Goal: Information Seeking & Learning: Learn about a topic

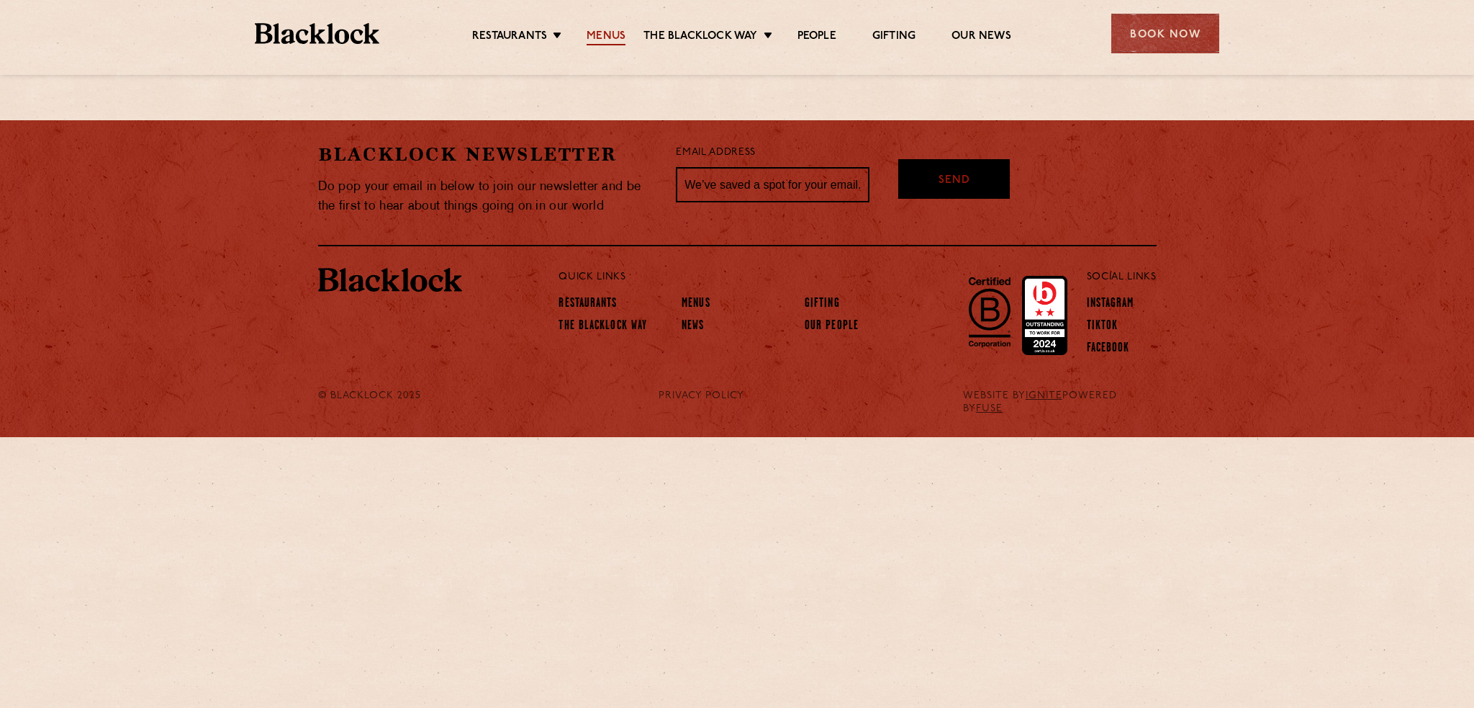
click at [608, 37] on link "Menus" at bounding box center [606, 38] width 39 height 16
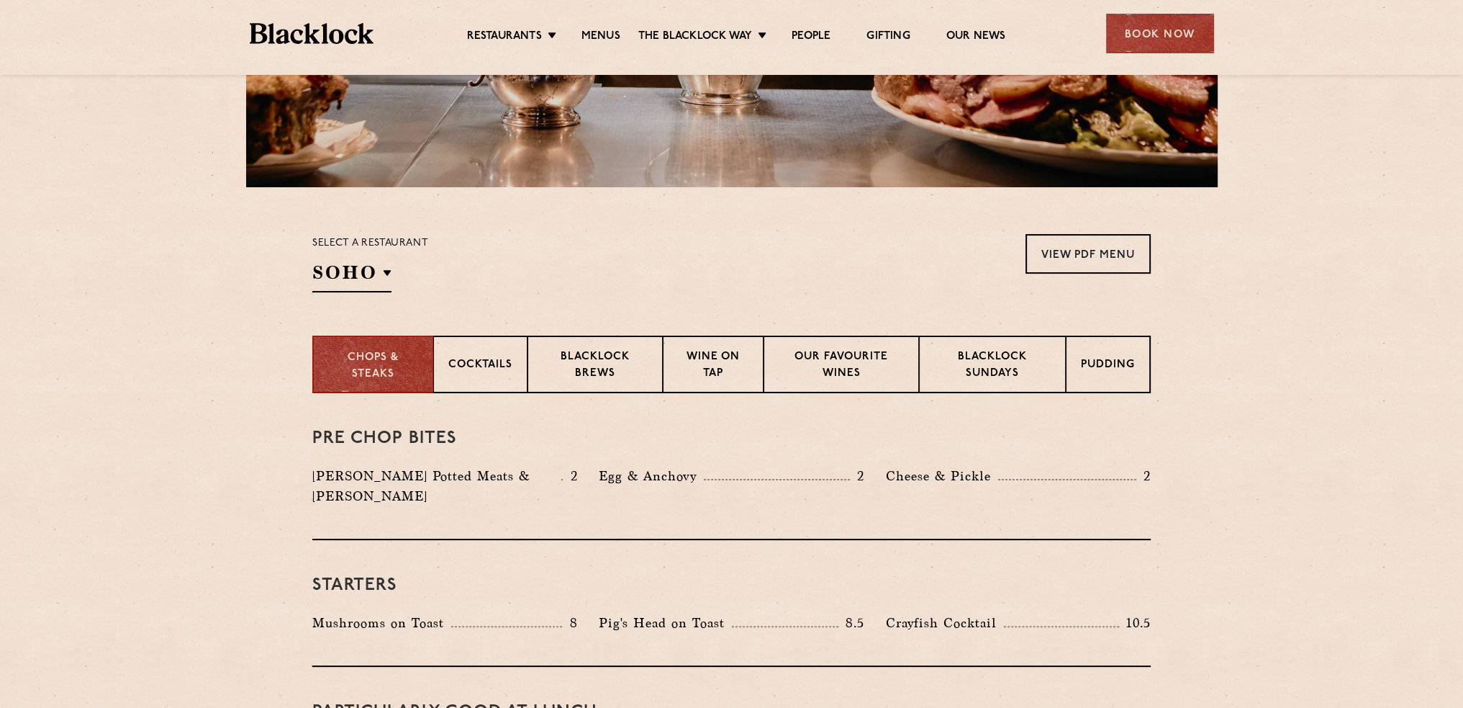
scroll to position [360, 0]
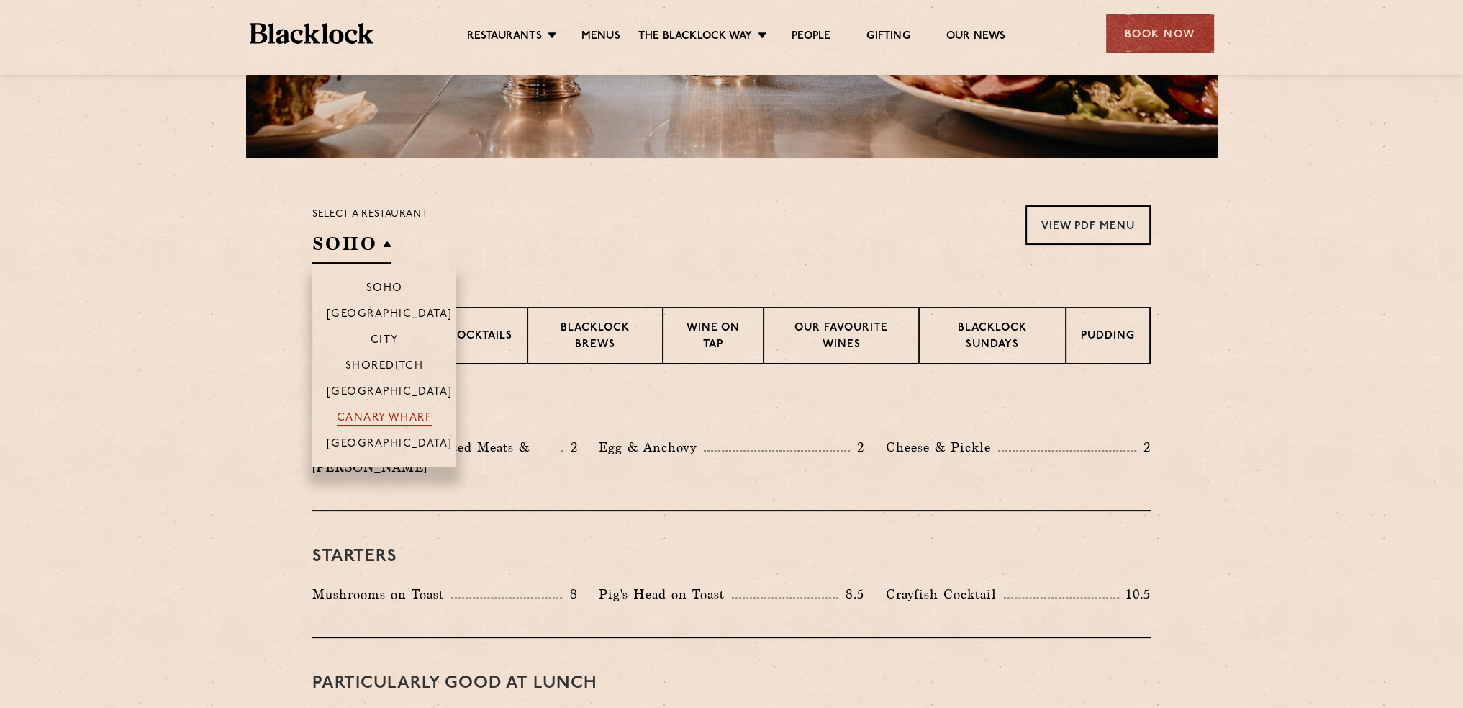
click at [386, 420] on p "Canary Wharf" at bounding box center [384, 419] width 95 height 14
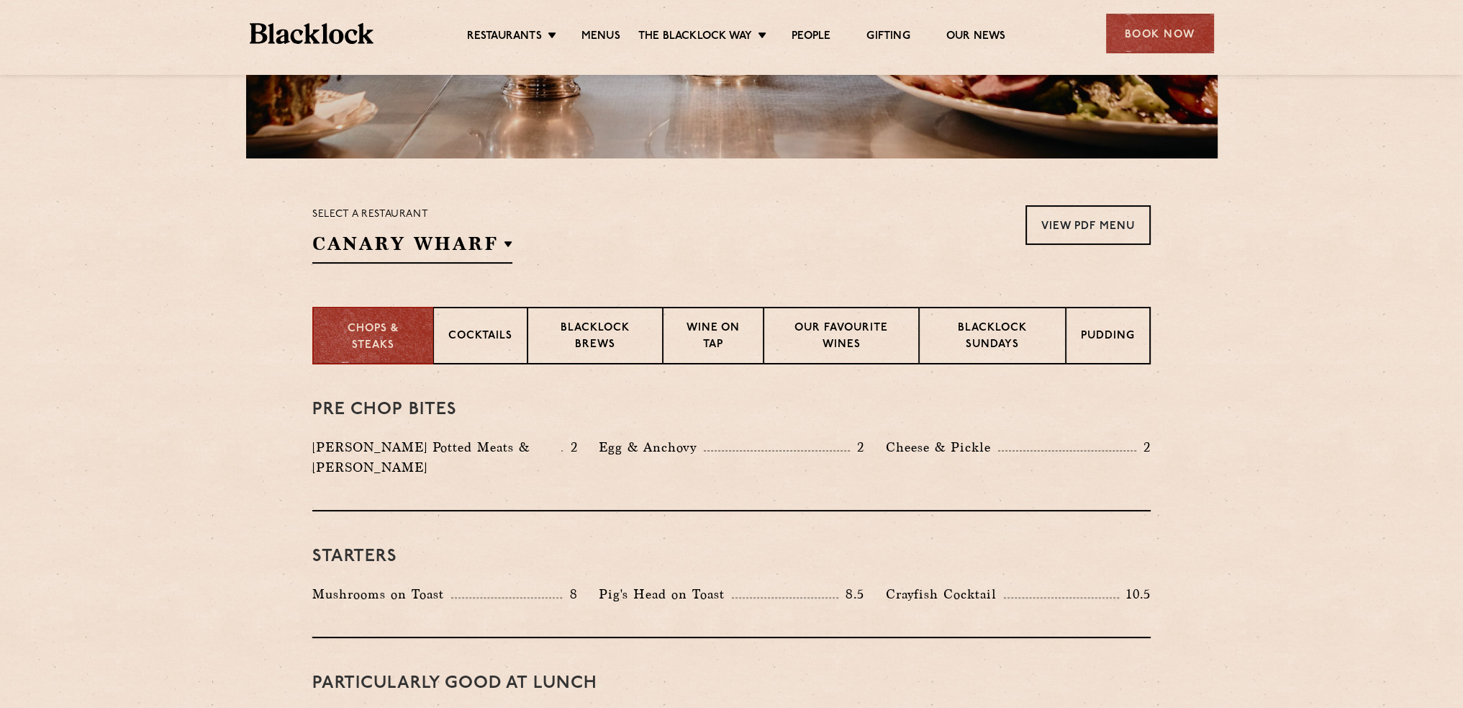
click at [572, 267] on section "Select a restaurant [GEOGRAPHIC_DATA] Soho [GEOGRAPHIC_DATA] [GEOGRAPHIC_DATA] …" at bounding box center [731, 232] width 1463 height 148
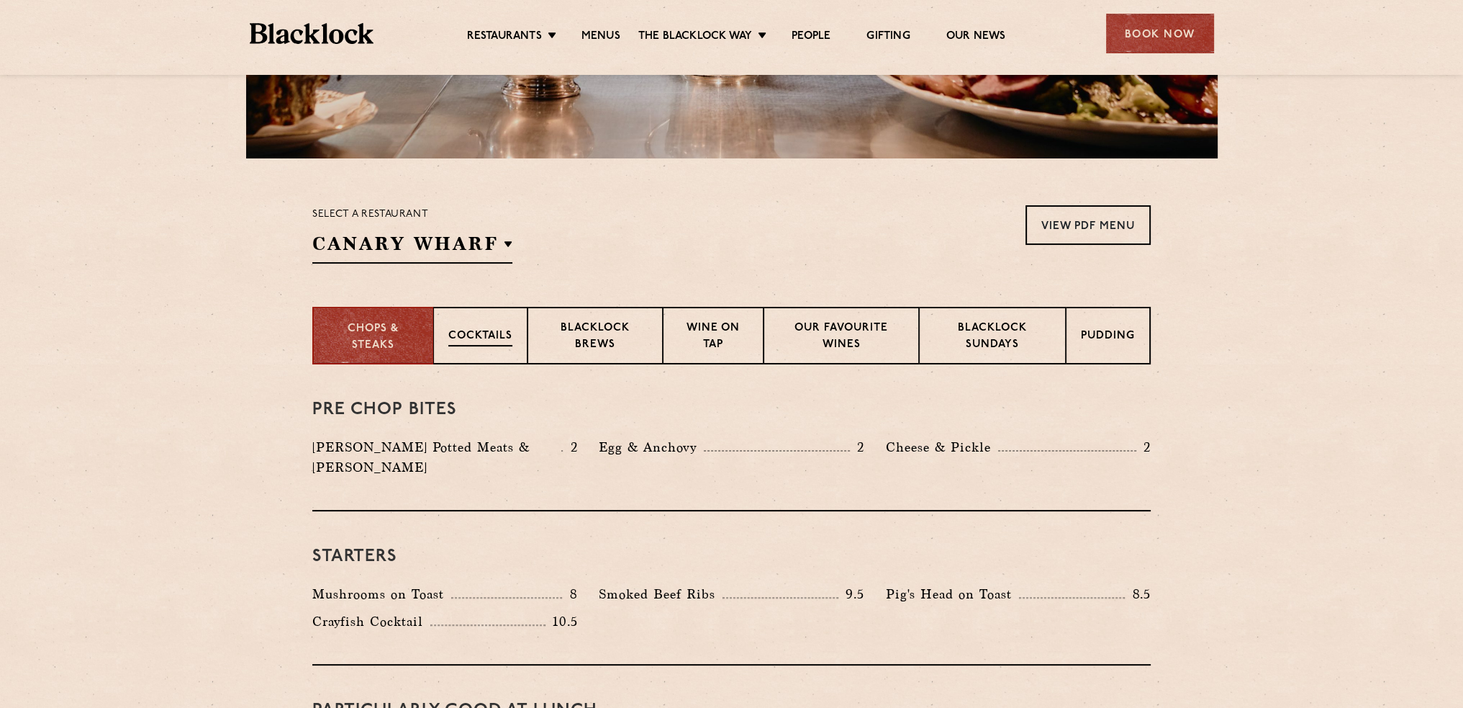
click at [492, 337] on p "Cocktails" at bounding box center [480, 337] width 64 height 18
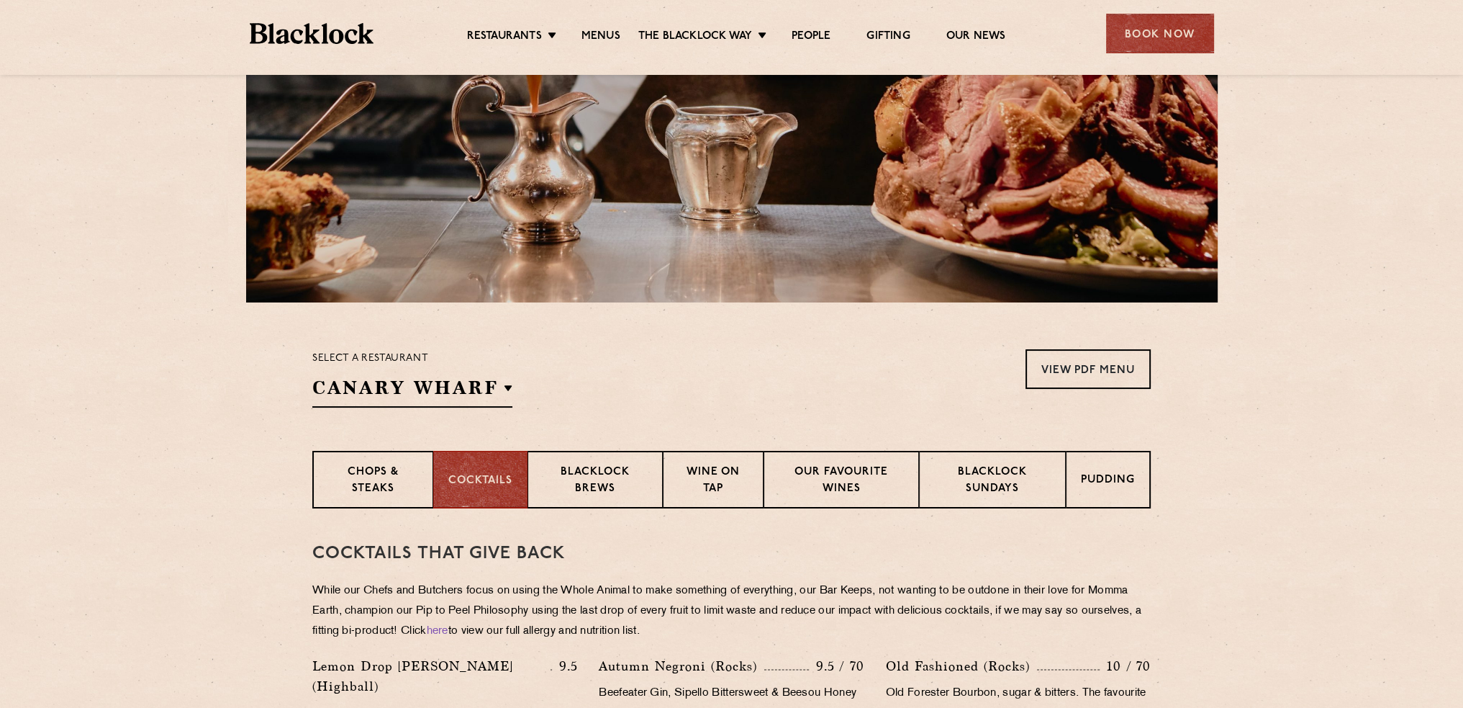
scroll to position [504, 0]
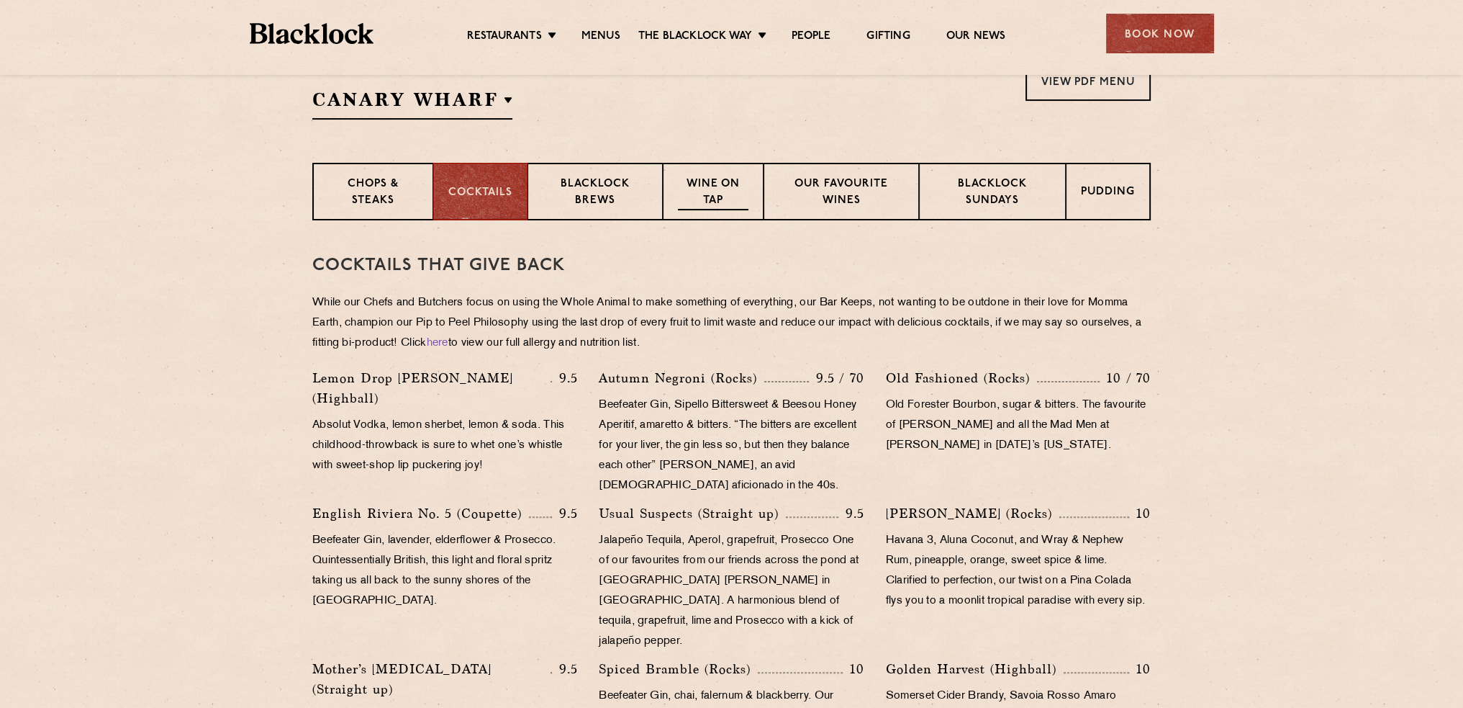
click at [718, 186] on p "Wine on Tap" at bounding box center [713, 193] width 71 height 34
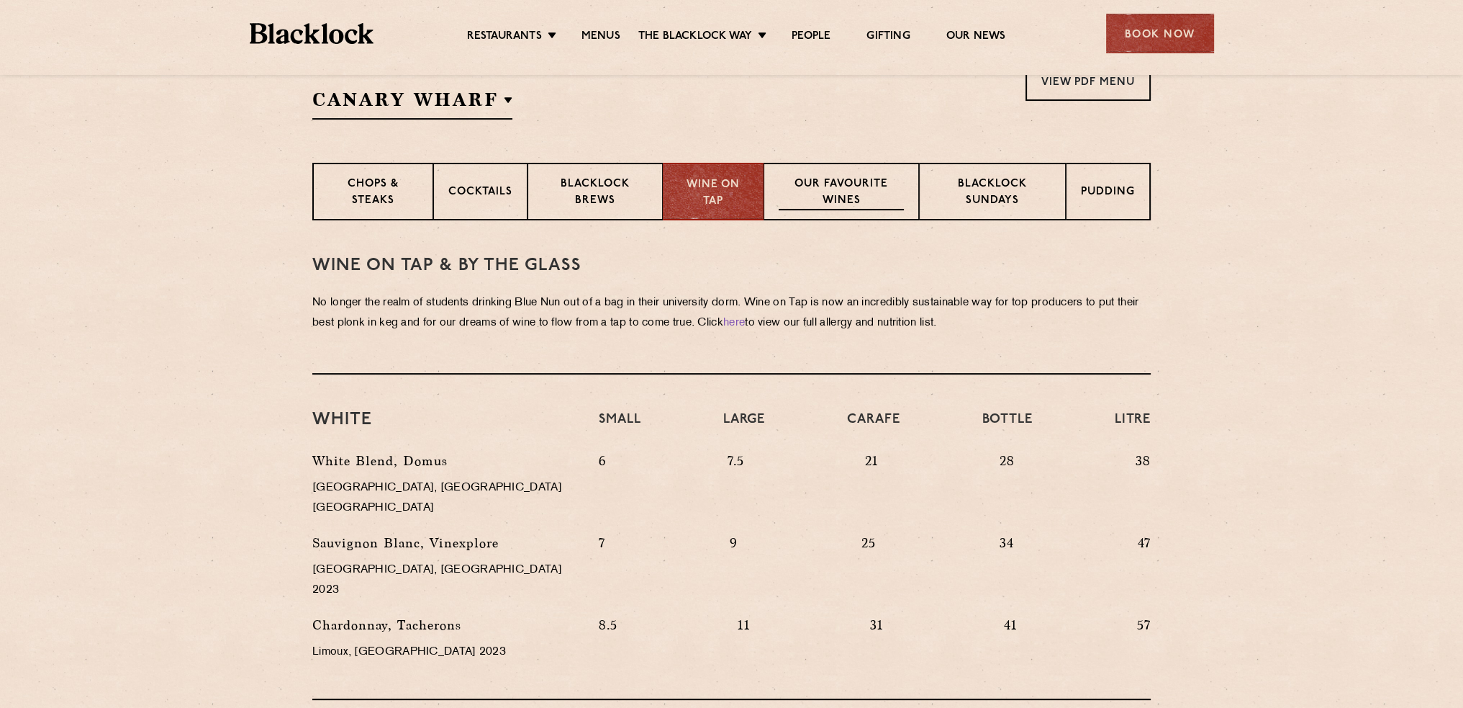
click at [870, 184] on p "Our favourite wines" at bounding box center [841, 193] width 125 height 34
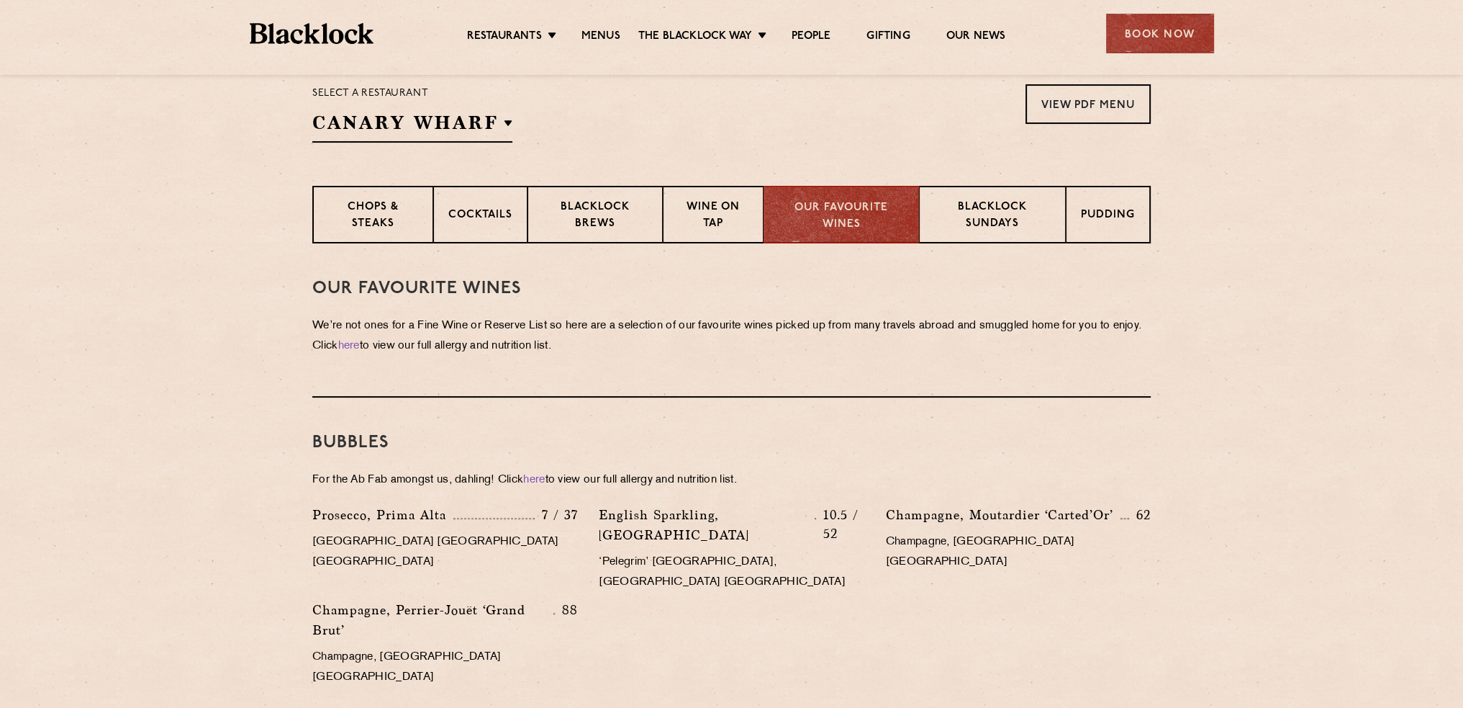
scroll to position [72, 0]
